Goal: Complete application form

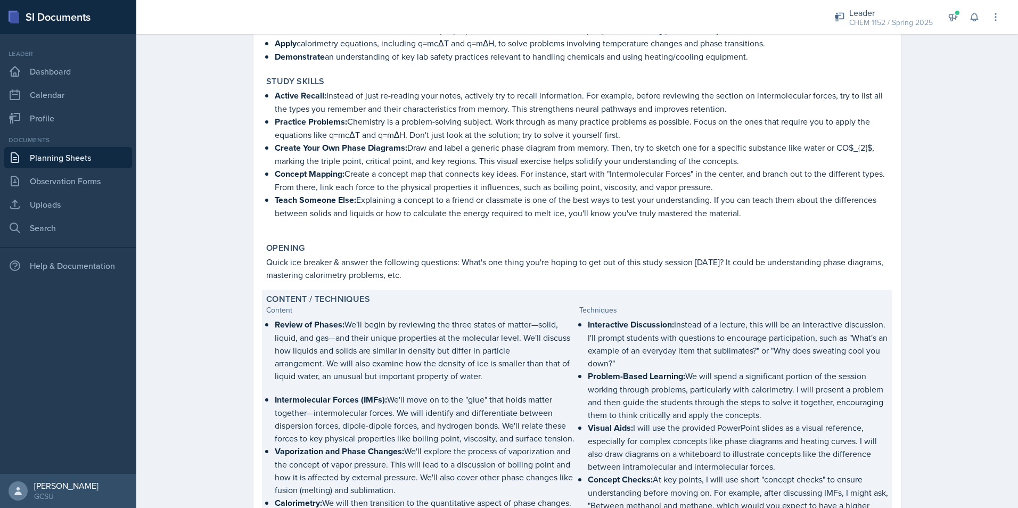
scroll to position [447, 0]
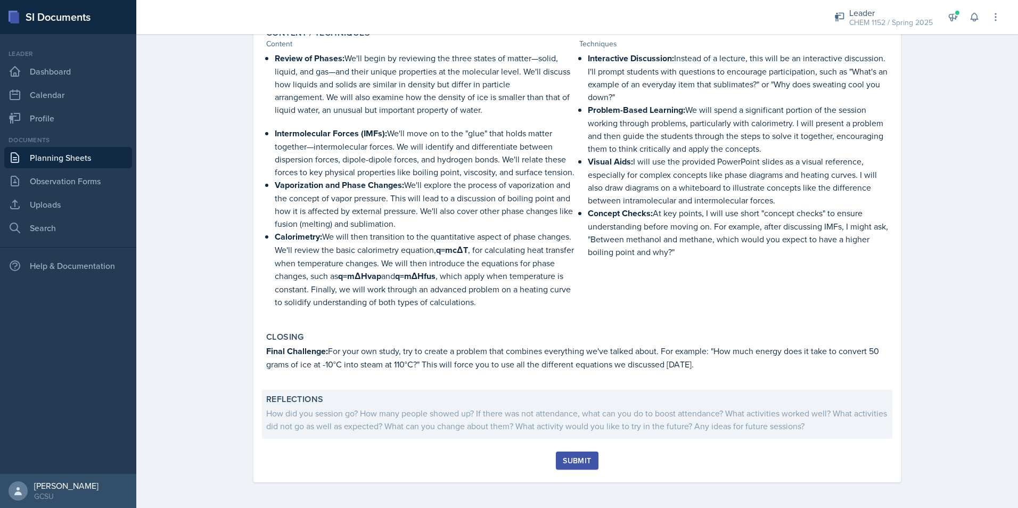
click at [316, 410] on div "How did you session go? How many people showed up? If there was not attendance,…" at bounding box center [577, 420] width 622 height 26
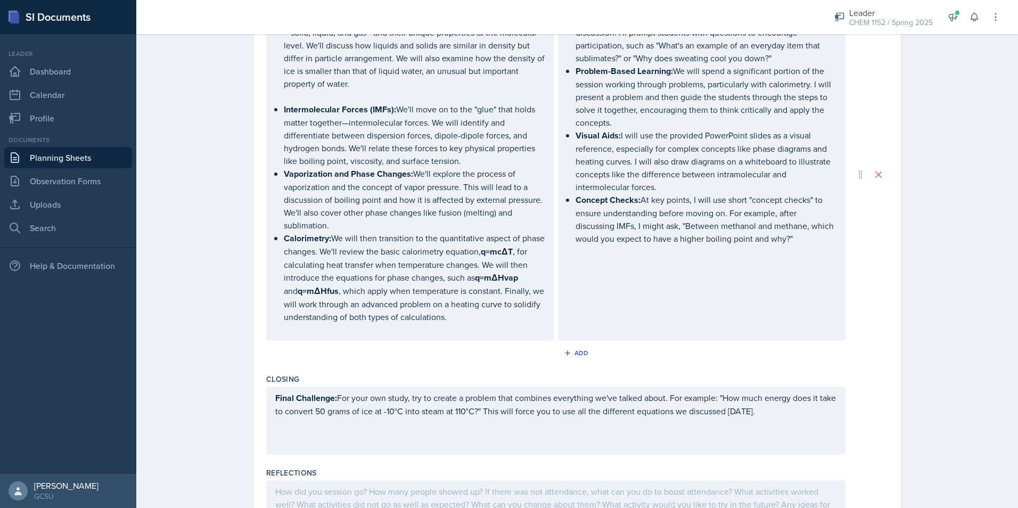
scroll to position [657, 0]
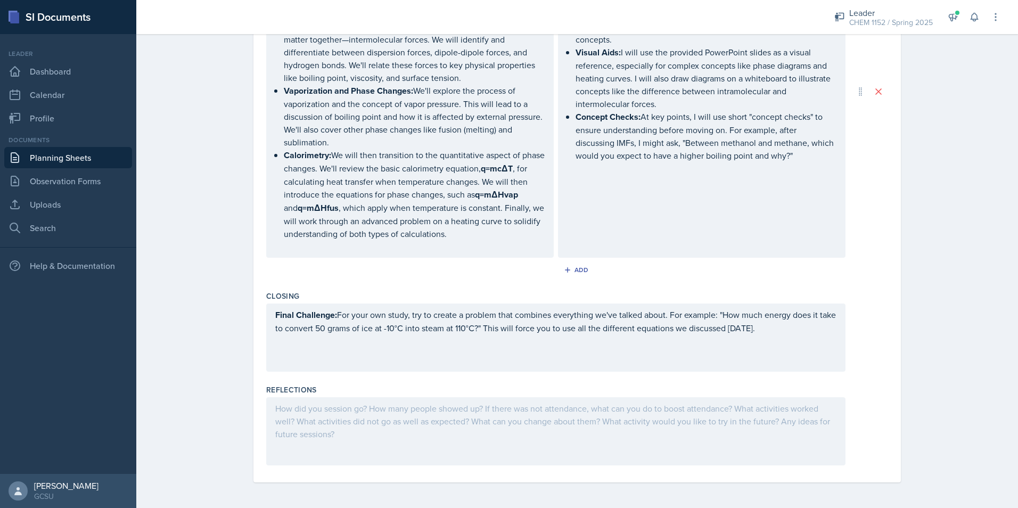
click at [322, 410] on div at bounding box center [555, 431] width 579 height 68
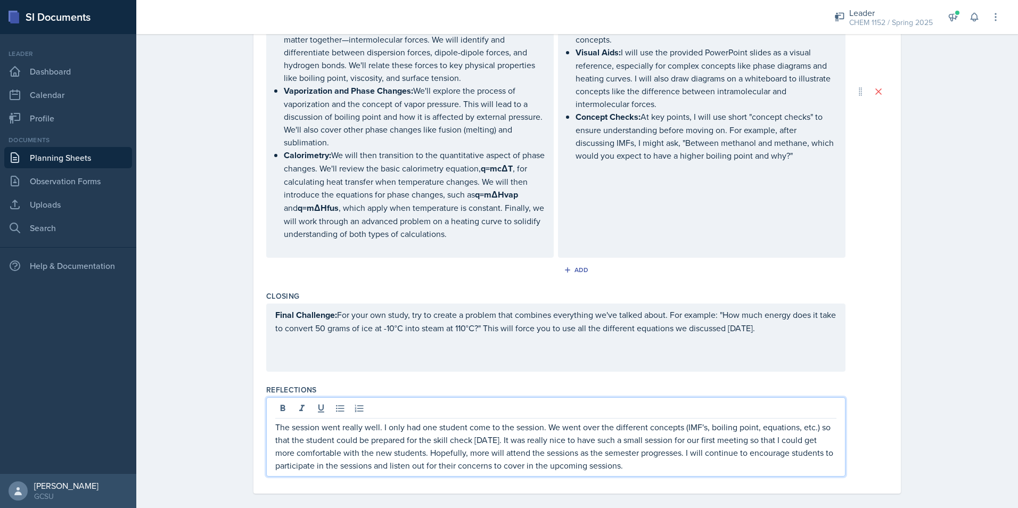
click at [385, 467] on p "The session went really well. I only had one student come to the session. We we…" at bounding box center [555, 446] width 561 height 51
click at [649, 469] on p "The session went really well. I only had one student come to the session. We we…" at bounding box center [555, 446] width 561 height 51
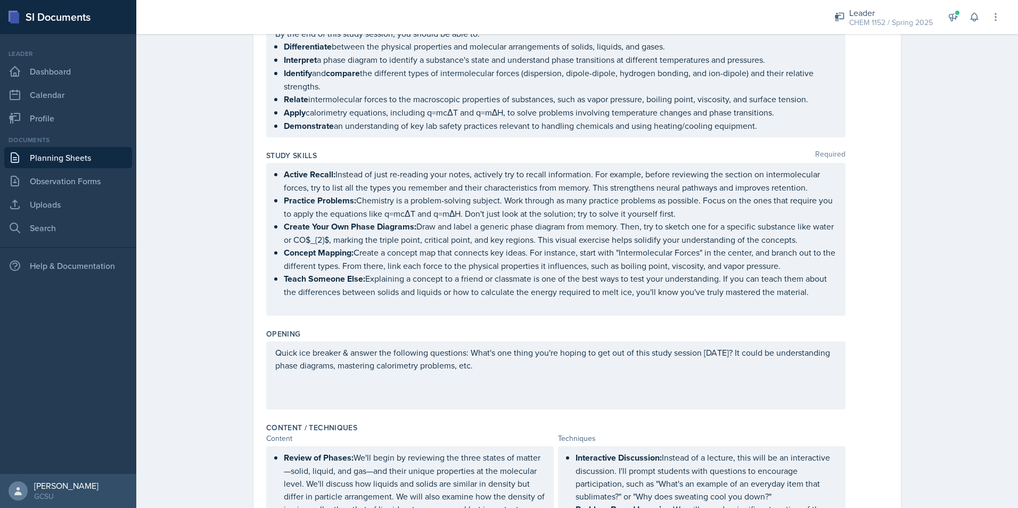
scroll to position [0, 0]
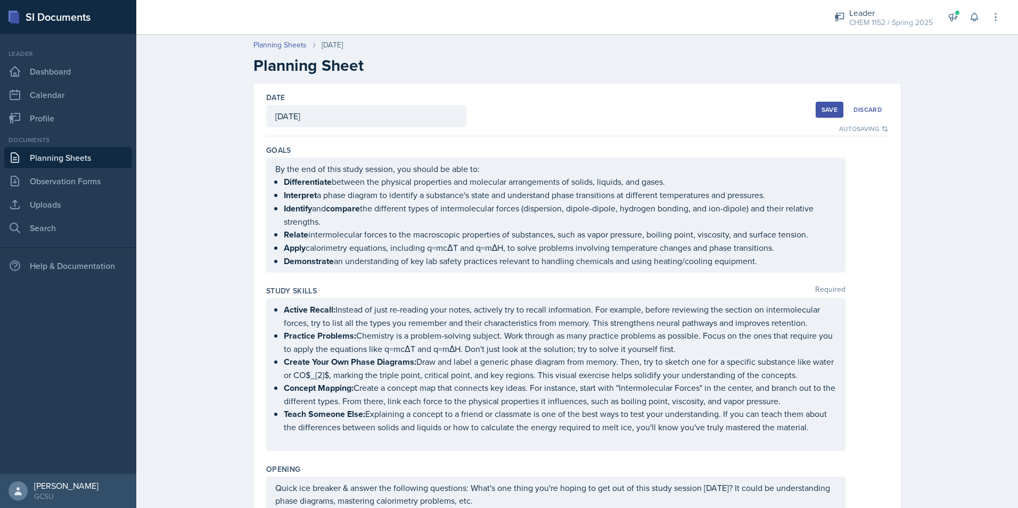
click at [822, 108] on div "Save" at bounding box center [830, 109] width 16 height 9
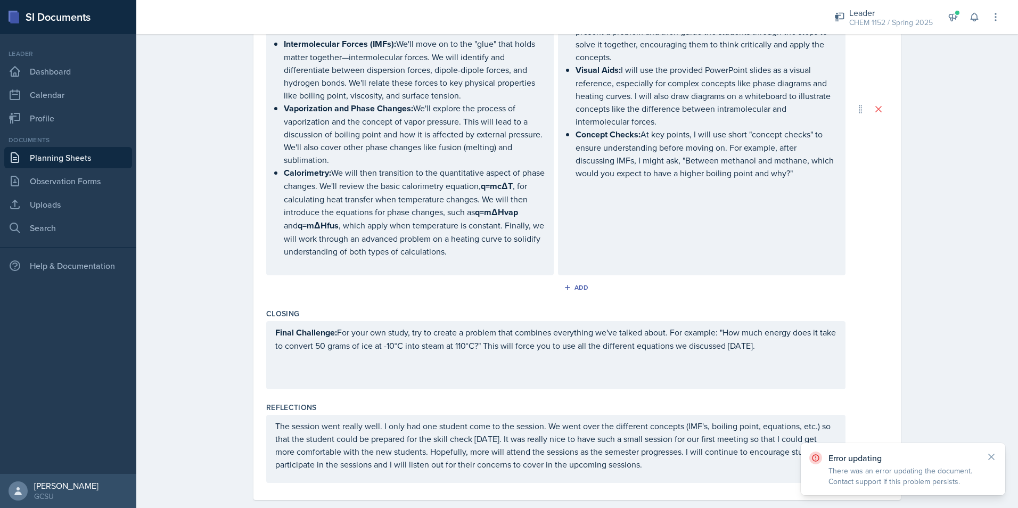
scroll to position [657, 0]
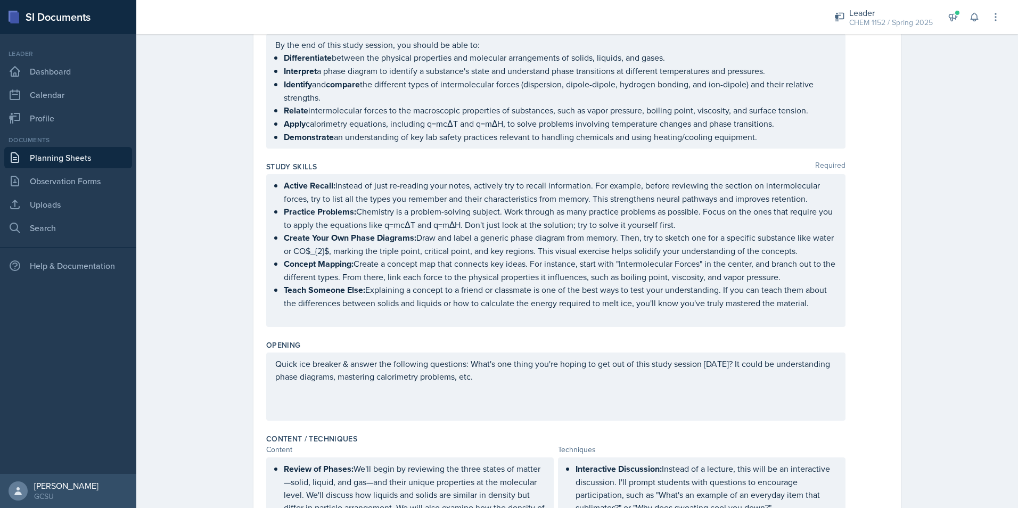
scroll to position [0, 0]
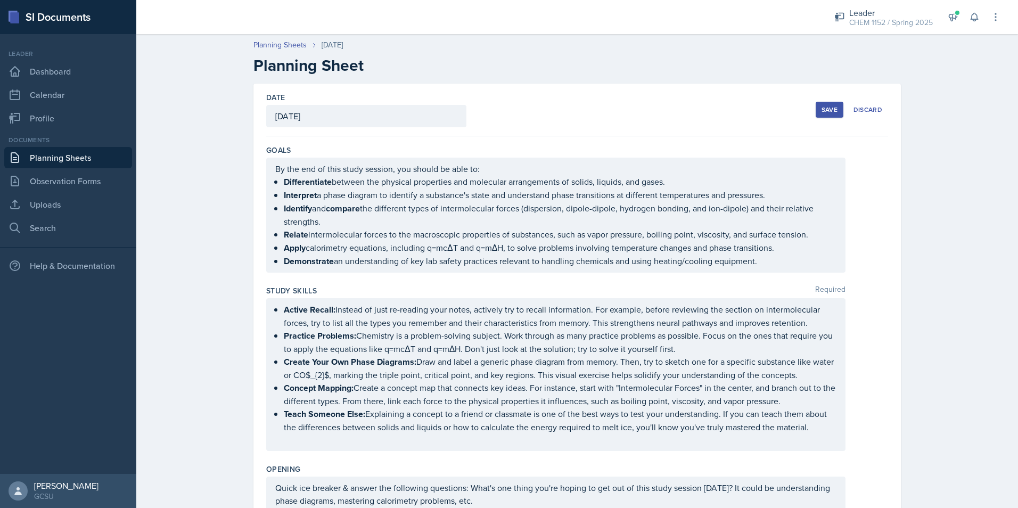
click at [825, 105] on div "Save" at bounding box center [830, 109] width 16 height 9
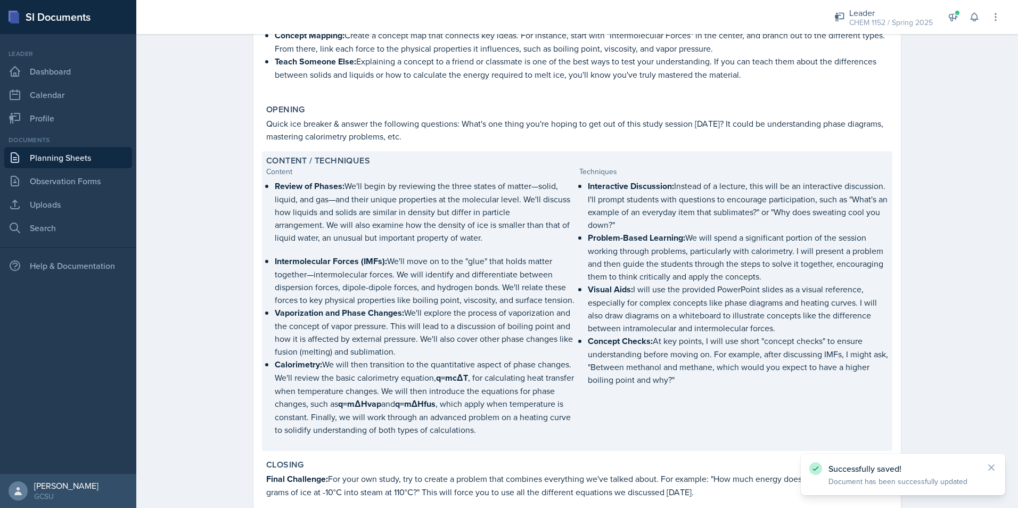
scroll to position [471, 0]
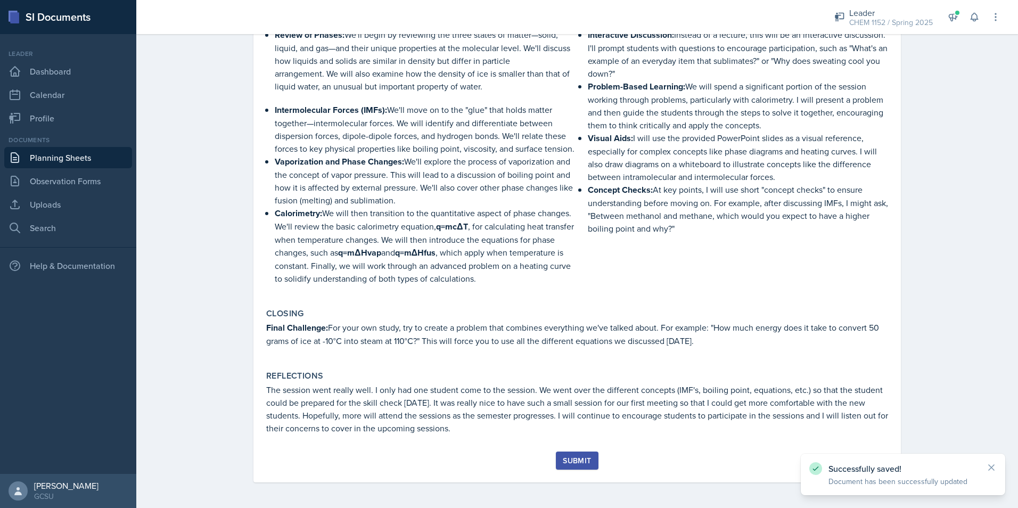
click at [582, 461] on div "Submit" at bounding box center [577, 460] width 28 height 9
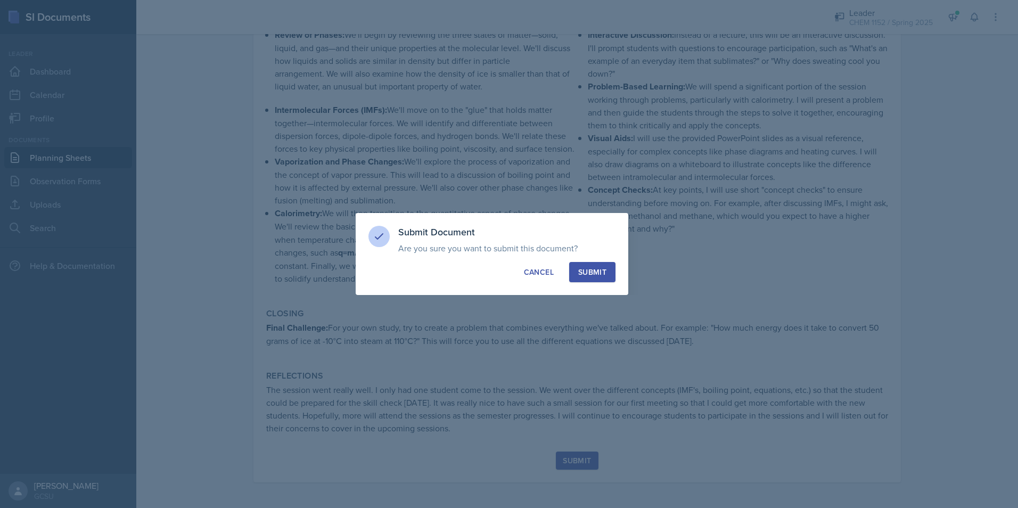
click at [600, 279] on button "Submit" at bounding box center [592, 272] width 46 height 20
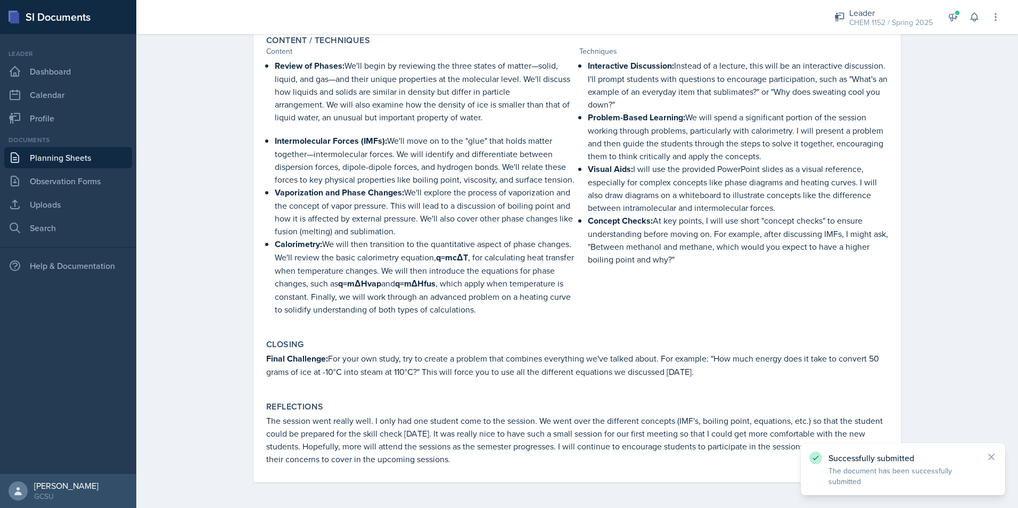
scroll to position [440, 0]
